Goal: Navigation & Orientation: Find specific page/section

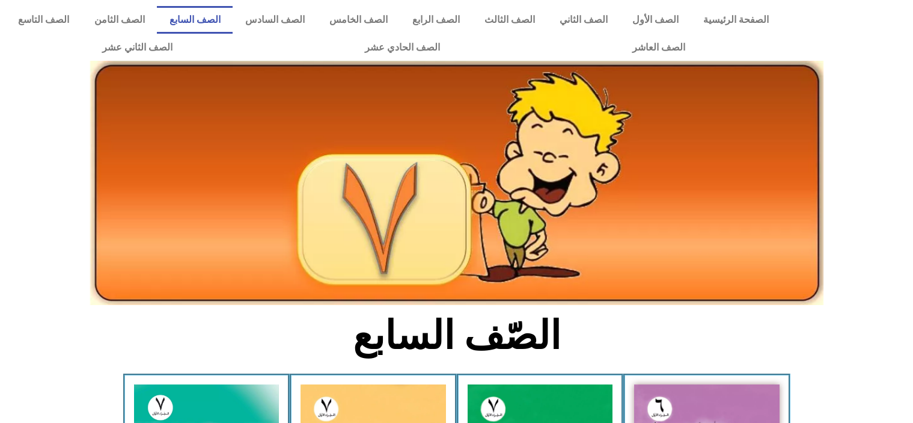
scroll to position [278, 0]
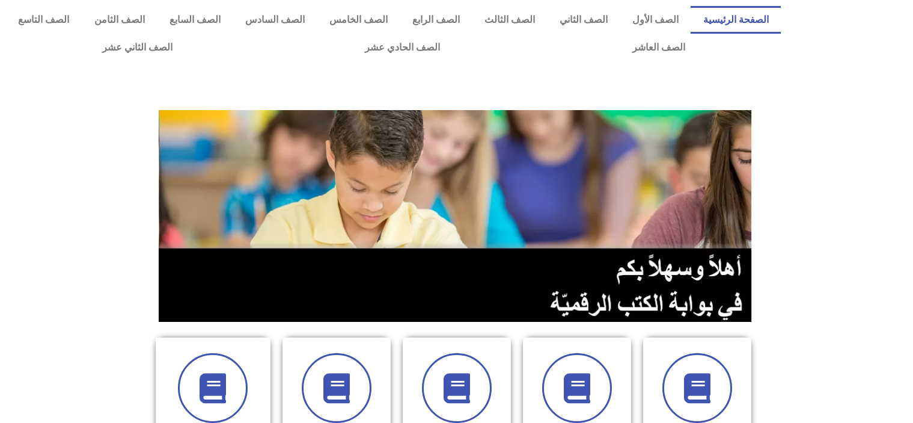
scroll to position [302, 0]
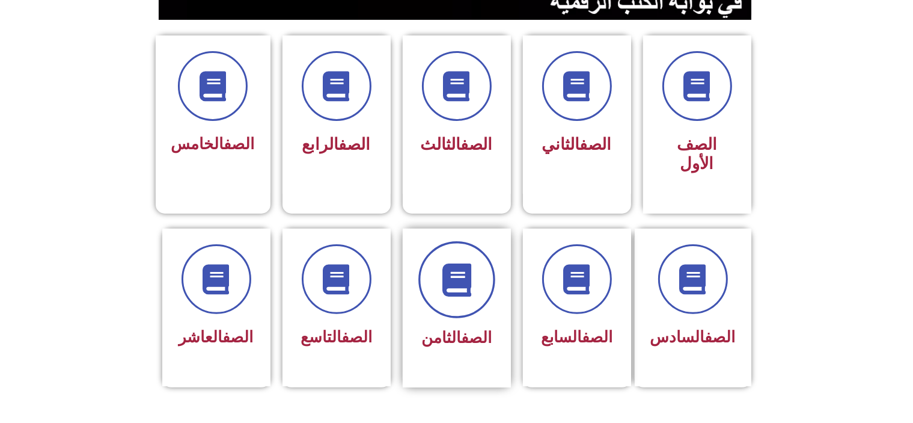
click at [482, 252] on span at bounding box center [456, 279] width 77 height 77
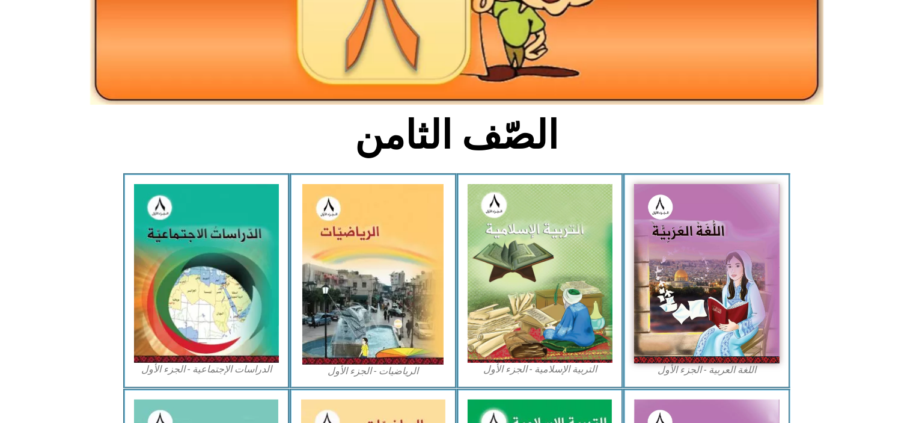
scroll to position [219, 0]
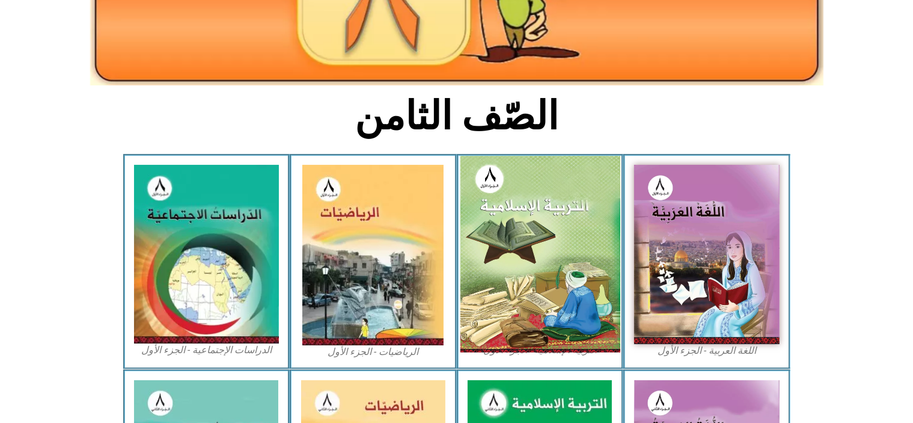
click at [531, 205] on img at bounding box center [540, 254] width 160 height 197
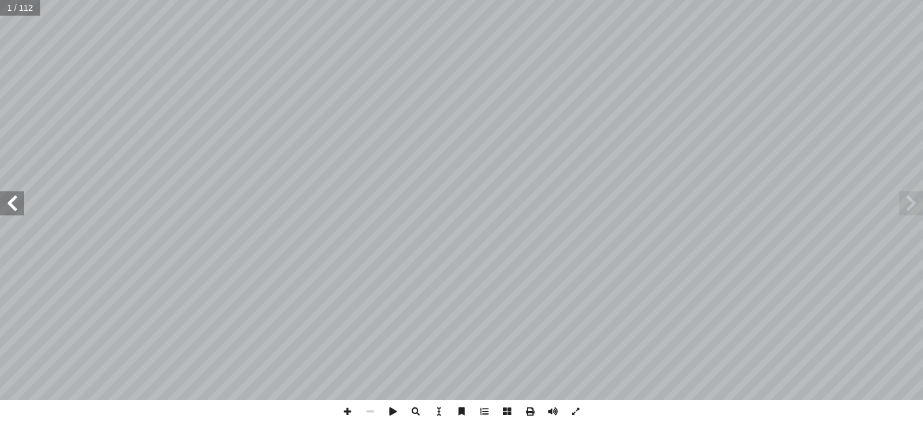
click at [12, 199] on span at bounding box center [12, 203] width 24 height 24
click at [348, 411] on span at bounding box center [347, 411] width 23 height 23
